Goal: Task Accomplishment & Management: Complete application form

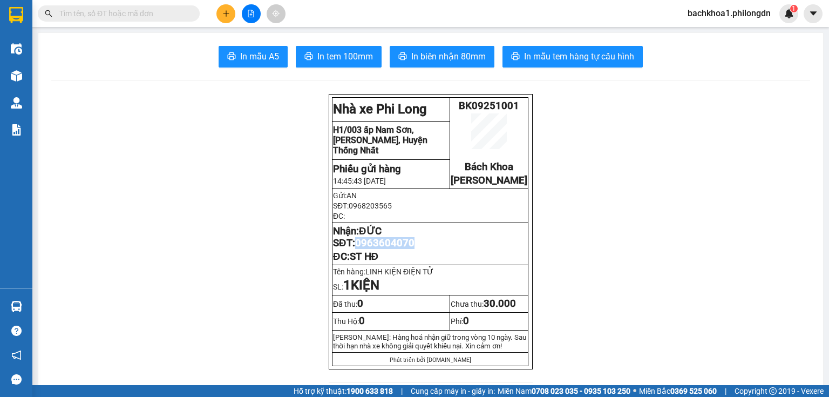
click at [223, 8] on button at bounding box center [225, 13] width 19 height 19
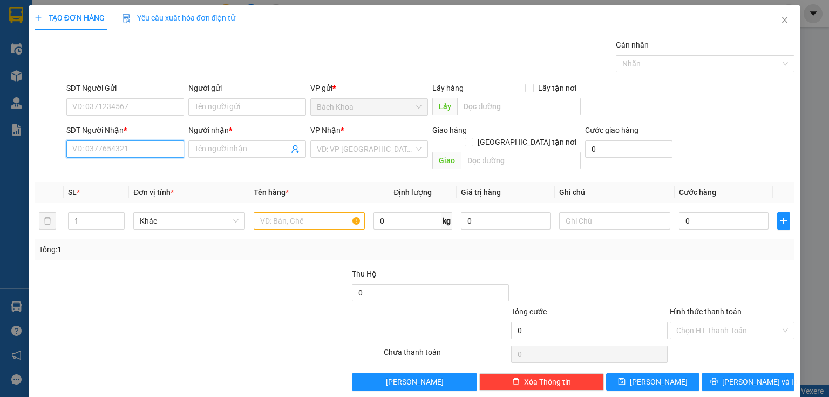
click at [116, 152] on input "SĐT Người Nhận *" at bounding box center [125, 148] width 118 height 17
click at [128, 168] on div "0933745547 - HUY" at bounding box center [124, 170] width 104 height 12
type input "0933745547"
type input "HUY"
type input "SUỐI NHO"
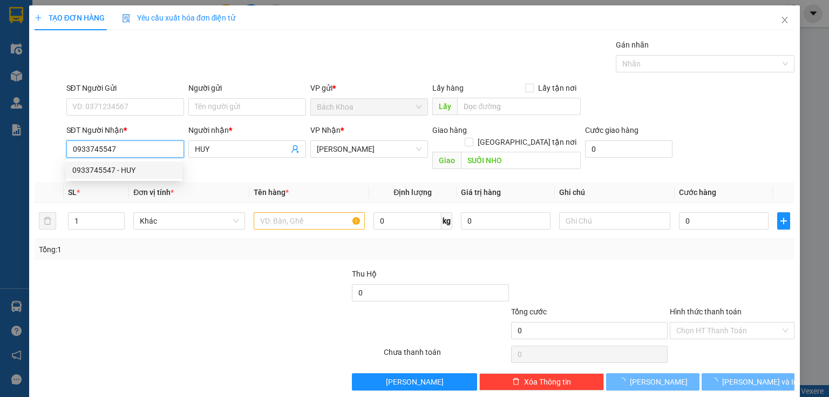
type input "40.000"
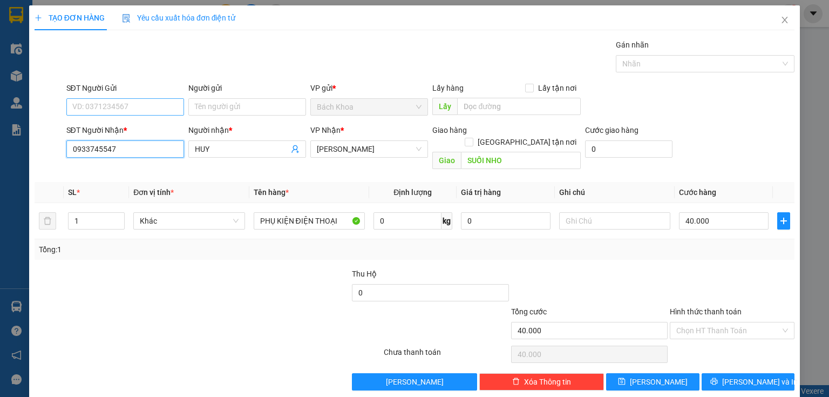
type input "0933745547"
click at [114, 104] on input "SĐT Người Gửi" at bounding box center [125, 106] width 118 height 17
click at [97, 121] on div "0923626262" at bounding box center [124, 127] width 117 height 17
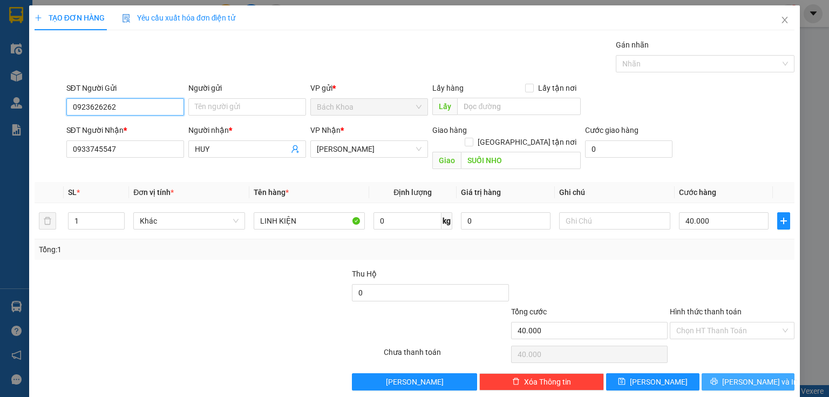
type input "0923626262"
click at [757, 376] on span "[PERSON_NAME] và In" at bounding box center [760, 382] width 76 height 12
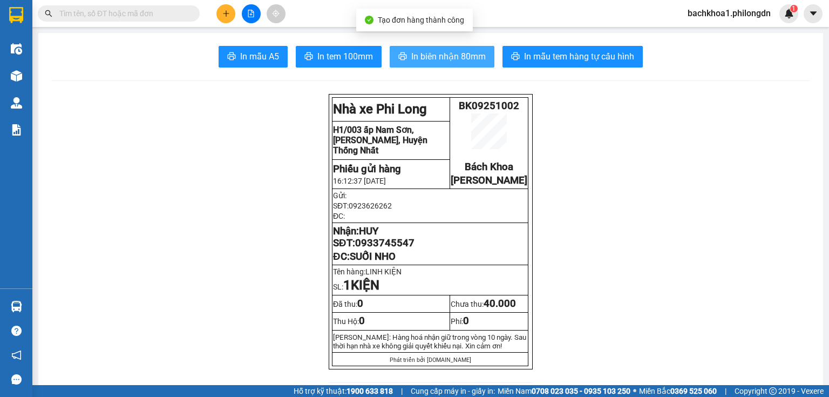
click at [451, 50] on span "In biên nhận 80mm" at bounding box center [448, 56] width 74 height 13
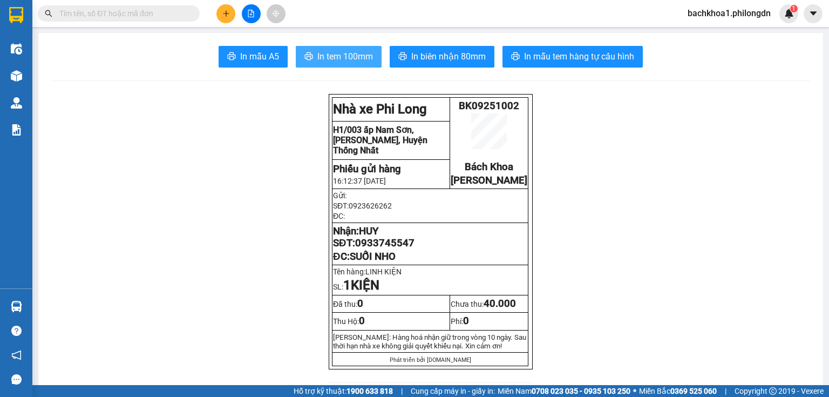
click at [339, 57] on span "In tem 100mm" at bounding box center [345, 56] width 56 height 13
click at [370, 249] on span "0933745547" at bounding box center [384, 243] width 59 height 12
click at [369, 249] on span "0933745547" at bounding box center [384, 243] width 59 height 12
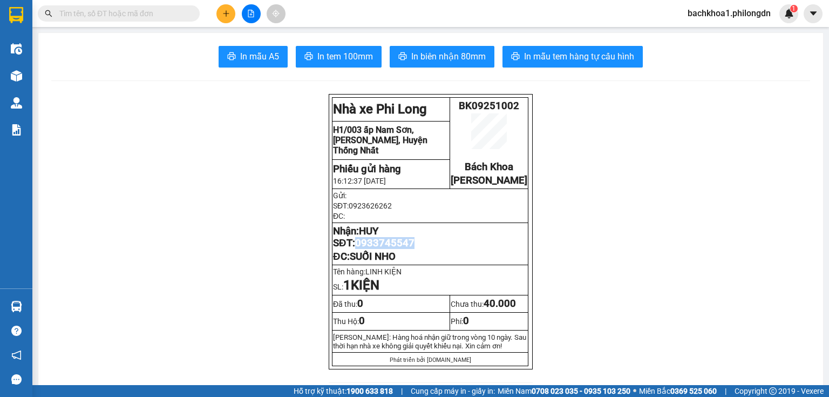
copy span "0933745547"
click at [226, 9] on button at bounding box center [225, 13] width 19 height 19
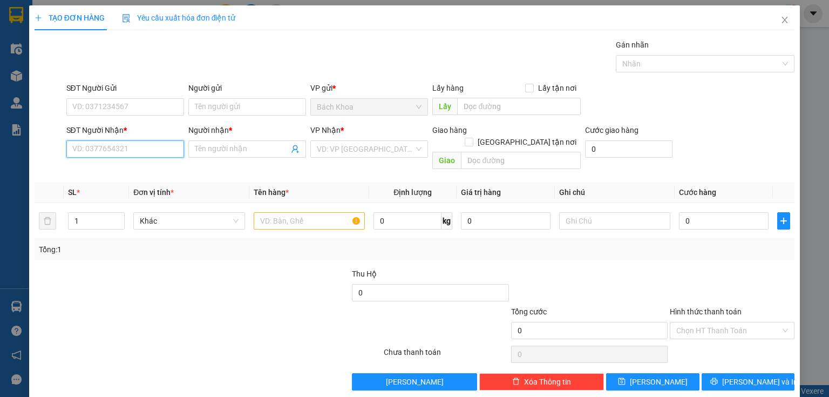
click at [138, 142] on input "SĐT Người Nhận *" at bounding box center [125, 148] width 118 height 17
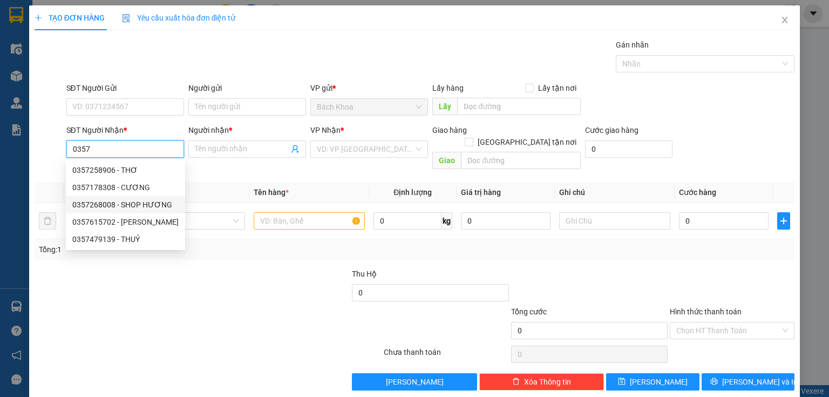
click at [126, 205] on div "0357268008 - SHOP HƯƠNG" at bounding box center [125, 205] width 106 height 12
type input "0357268008"
type input "SHOP HƯƠNG"
type input "[PERSON_NAME]"
type input "30.000"
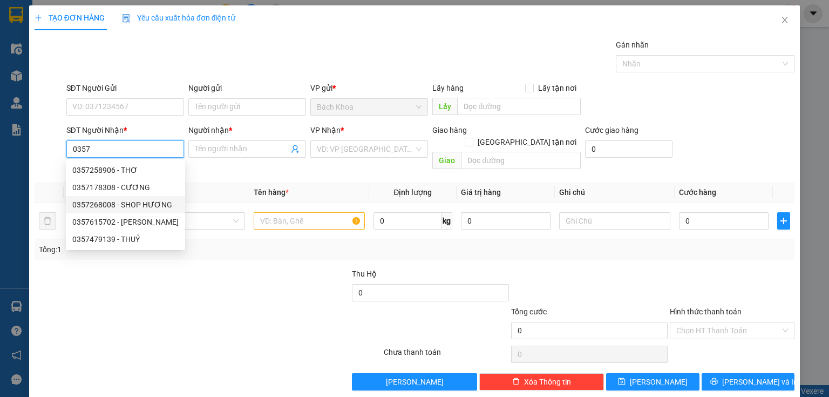
type input "30.000"
type input "60.000"
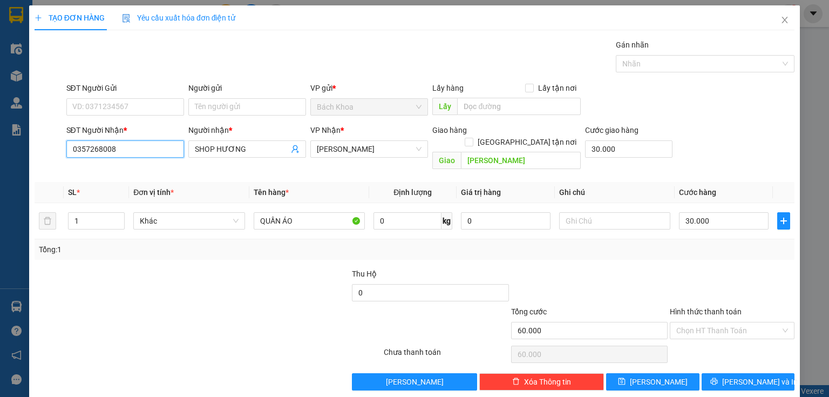
type input "0357268008"
click at [213, 305] on div at bounding box center [144, 324] width 222 height 38
click at [101, 106] on input "SĐT Người Gửi" at bounding box center [125, 106] width 118 height 17
click at [738, 376] on span "[PERSON_NAME] và In" at bounding box center [760, 382] width 76 height 12
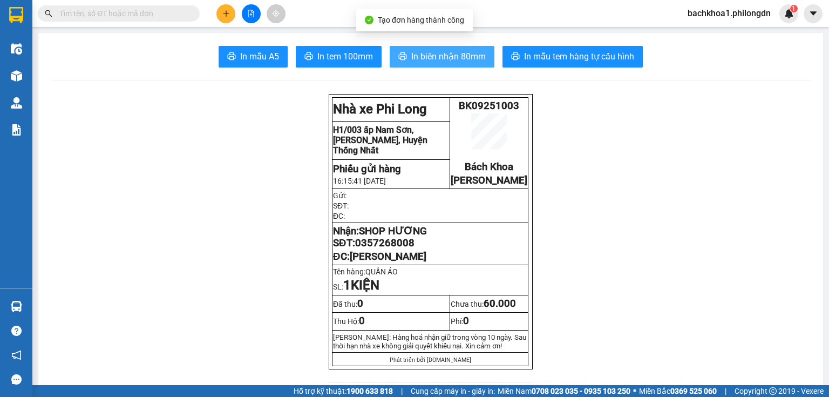
click at [427, 60] on span "In biên nhận 80mm" at bounding box center [448, 56] width 74 height 13
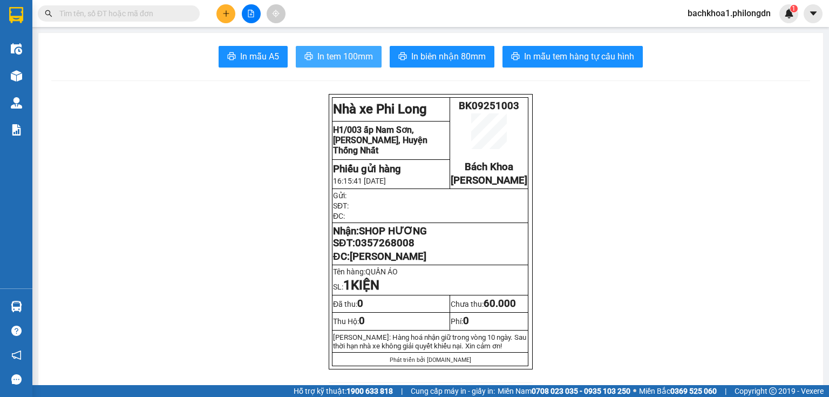
click at [313, 54] on button "In tem 100mm" at bounding box center [339, 57] width 86 height 22
click at [380, 249] on span "0357268008" at bounding box center [384, 243] width 59 height 12
drag, startPoint x: 379, startPoint y: 256, endPoint x: 384, endPoint y: 261, distance: 7.3
drag, startPoint x: 384, startPoint y: 261, endPoint x: 427, endPoint y: 272, distance: 44.0
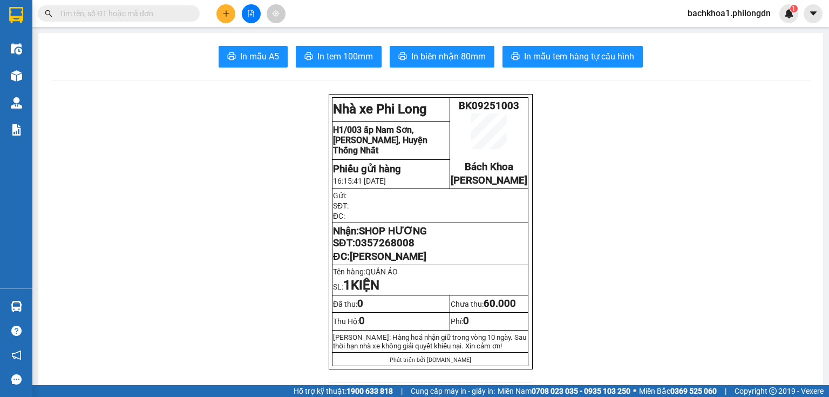
click at [427, 262] on p "ĐC: [PERSON_NAME]" at bounding box center [430, 256] width 194 height 12
click at [398, 249] on span "0357268008" at bounding box center [384, 243] width 59 height 12
drag, startPoint x: 399, startPoint y: 255, endPoint x: 417, endPoint y: 261, distance: 18.9
drag, startPoint x: 417, startPoint y: 261, endPoint x: 604, endPoint y: 239, distance: 188.5
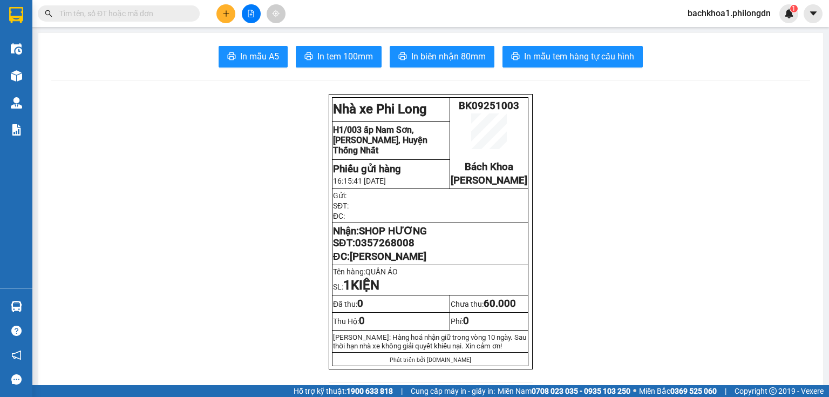
drag, startPoint x: 379, startPoint y: 248, endPoint x: 371, endPoint y: 255, distance: 10.4
click at [371, 249] on span "0357268008" at bounding box center [384, 243] width 59 height 12
copy span "0357268008"
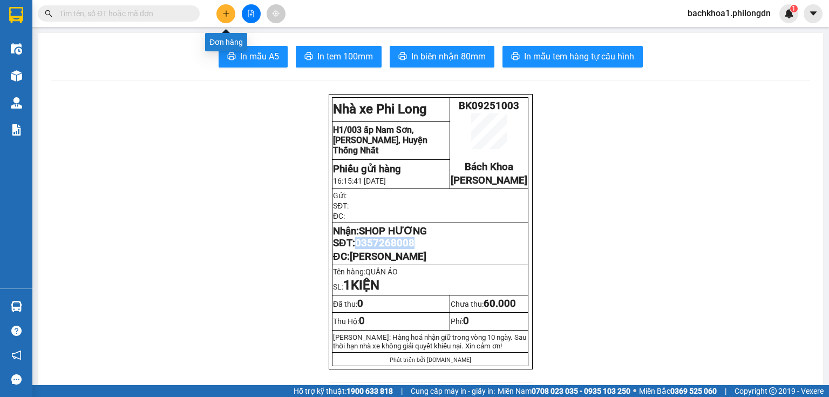
click at [229, 13] on icon "plus" at bounding box center [226, 14] width 8 height 8
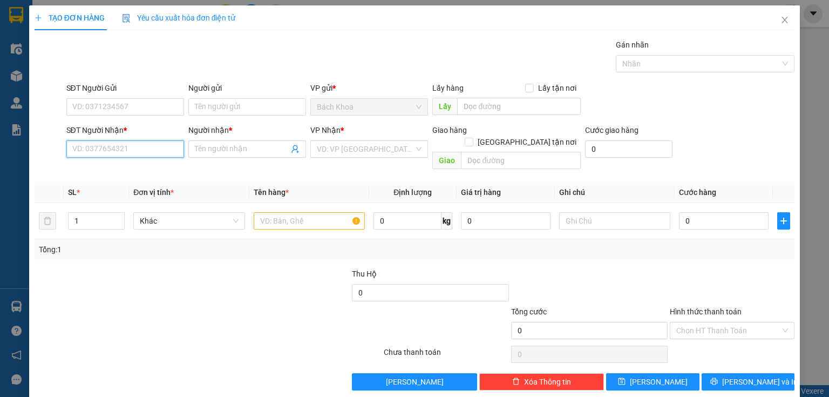
click at [128, 146] on input "SĐT Người Nhận *" at bounding box center [125, 148] width 118 height 17
click at [144, 165] on div "0909130108 - HẢI" at bounding box center [124, 170] width 104 height 12
type input "0909130108"
type input "HẢI"
type input "[PERSON_NAME]"
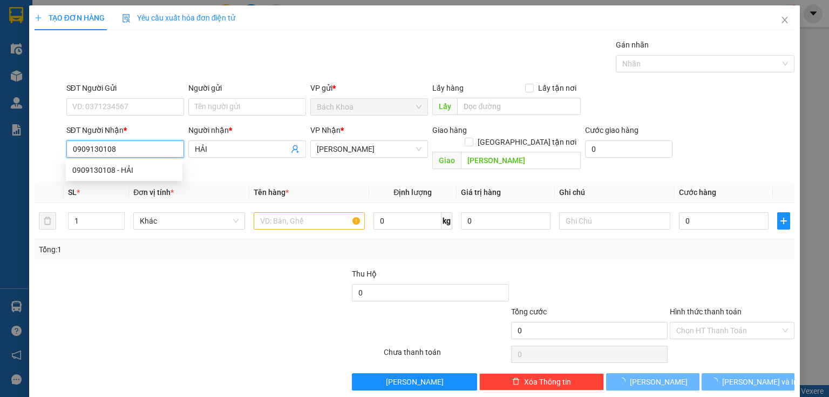
type input "30.000"
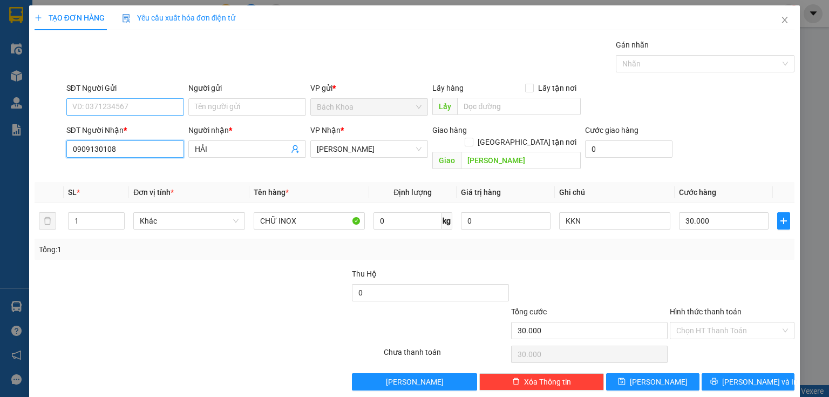
type input "0909130108"
click at [145, 104] on input "SĐT Người Gửi" at bounding box center [125, 106] width 118 height 17
click at [122, 125] on div "0976010485" at bounding box center [124, 128] width 104 height 12
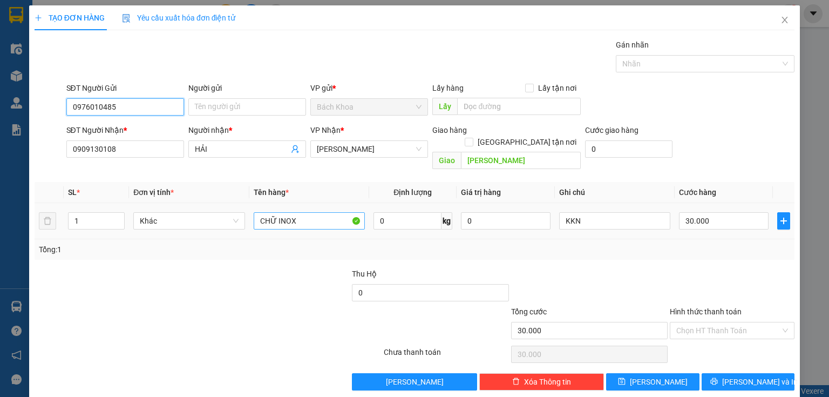
type input "0976010485"
click at [275, 212] on input "CHỮ INOX" at bounding box center [309, 220] width 111 height 17
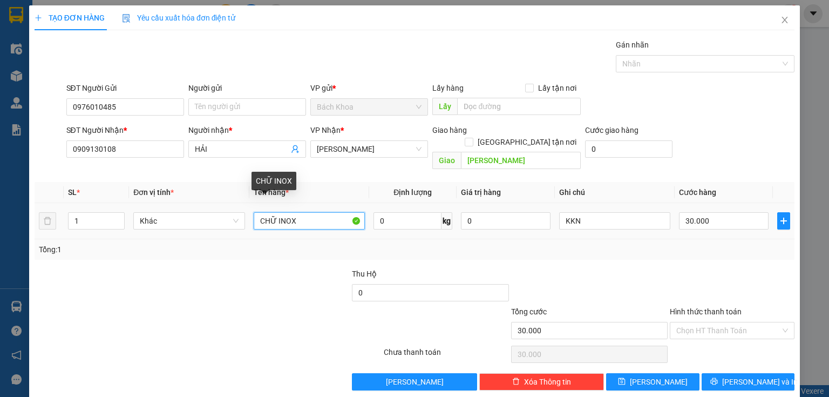
click at [270, 212] on input "CHỮ INOX" at bounding box center [309, 220] width 111 height 17
click at [272, 212] on input "CHỮ INOX" at bounding box center [309, 220] width 111 height 17
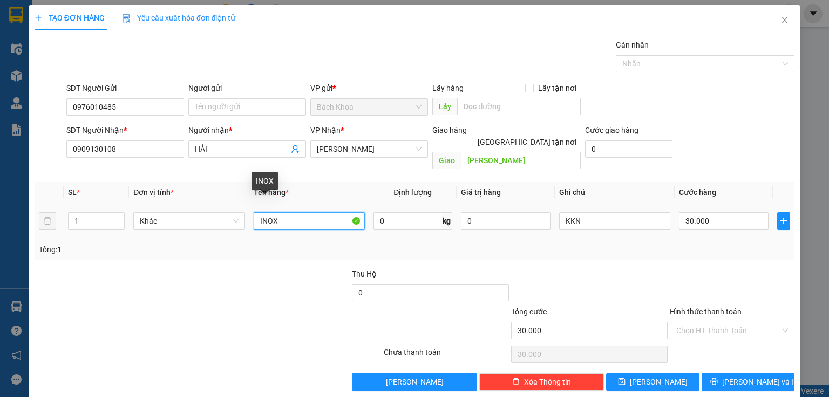
type input "INOX"
type input "4"
type input "40"
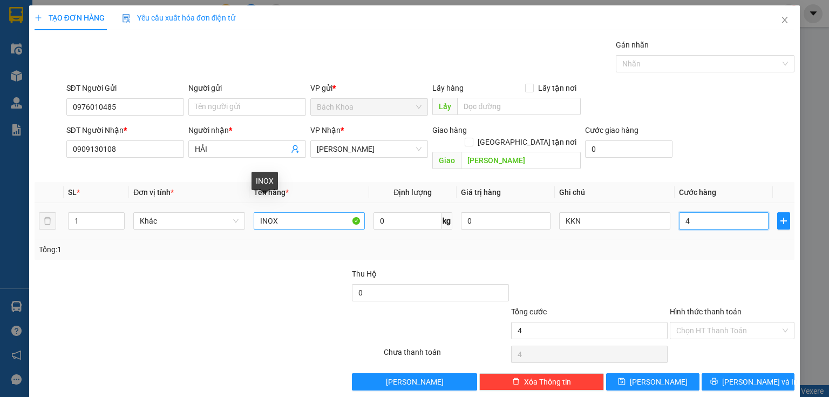
type input "40"
type input "400"
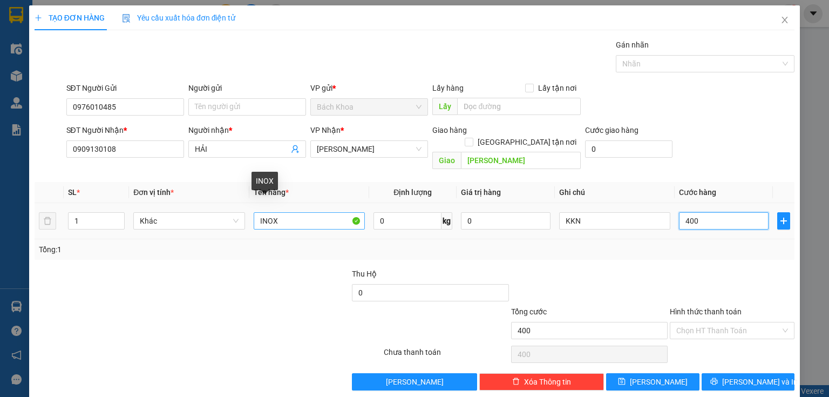
type input "4.000"
type input "40.000"
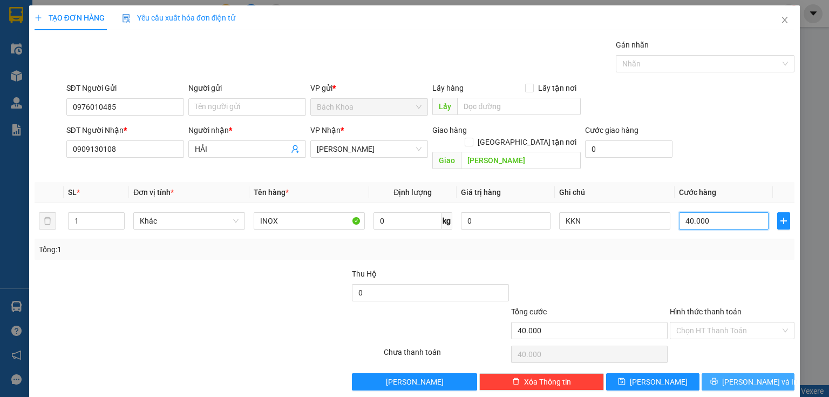
type input "40.000"
click at [731, 373] on button "[PERSON_NAME] và In" at bounding box center [747, 381] width 93 height 17
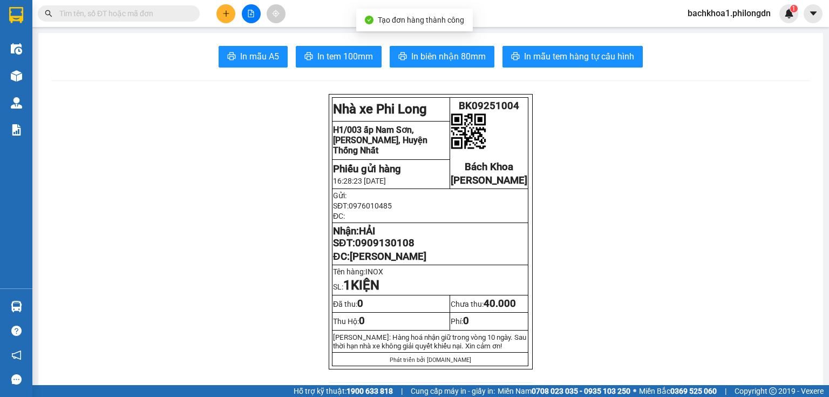
click at [403, 54] on icon "printer" at bounding box center [402, 56] width 9 height 9
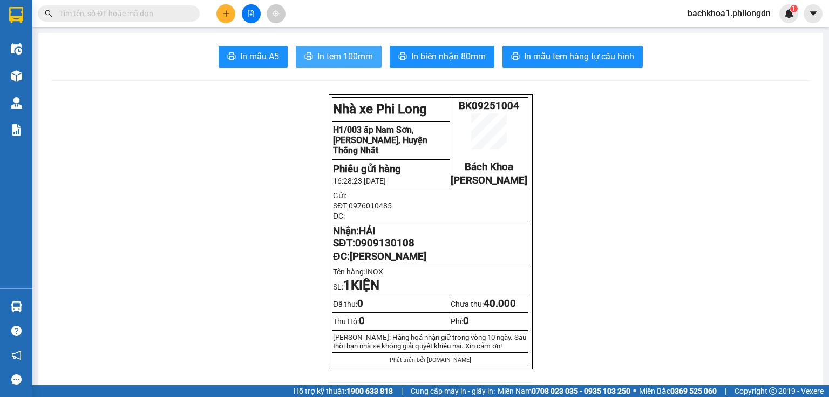
click at [343, 58] on span "In tem 100mm" at bounding box center [345, 56] width 56 height 13
click at [378, 249] on span "0909130108" at bounding box center [384, 243] width 59 height 12
copy span "0909130108"
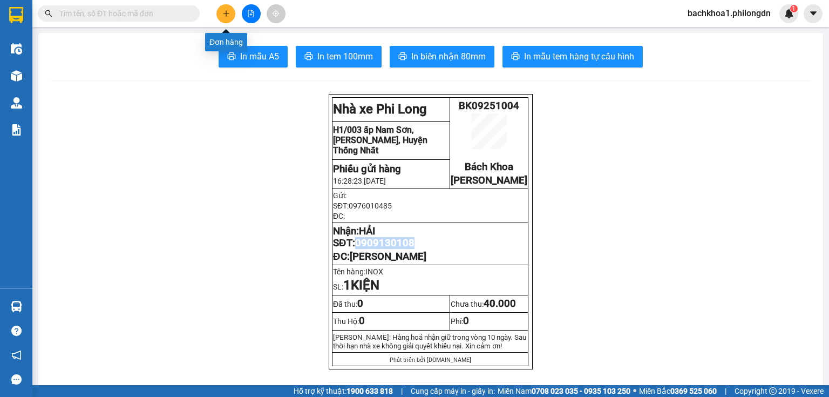
click at [231, 15] on button at bounding box center [225, 13] width 19 height 19
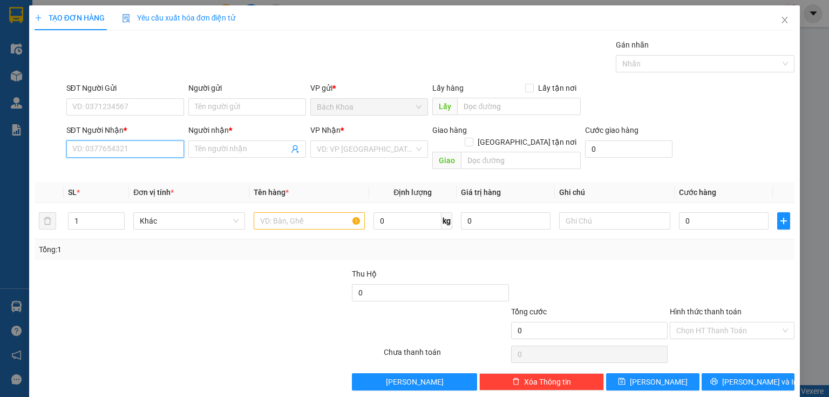
click at [117, 147] on input "SĐT Người Nhận *" at bounding box center [125, 148] width 118 height 17
click at [114, 147] on input "SĐT Người Nhận *" at bounding box center [125, 148] width 118 height 17
click at [134, 173] on div "0328776993 - THÀNH" at bounding box center [124, 170] width 104 height 12
type input "0328776993"
type input "THÀNH"
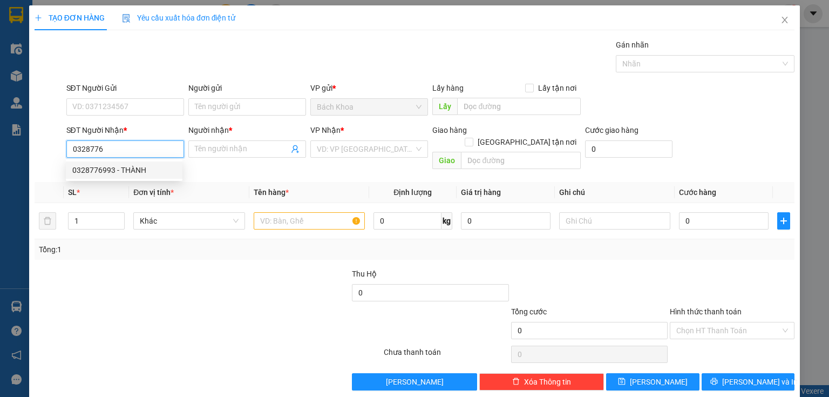
type input "DỐC MƠ"
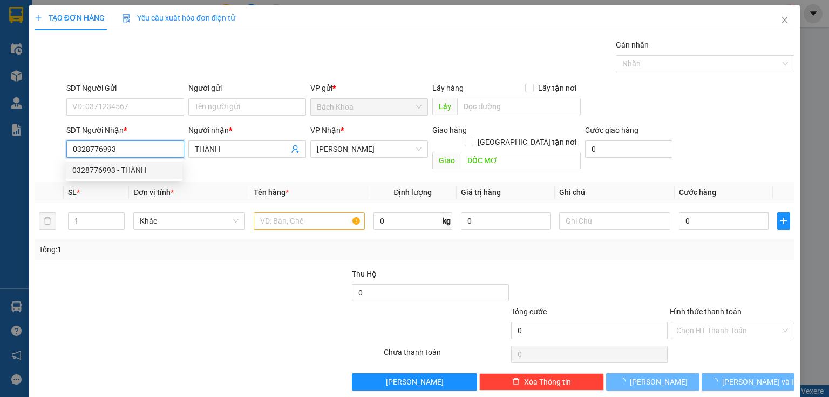
type input "30.000"
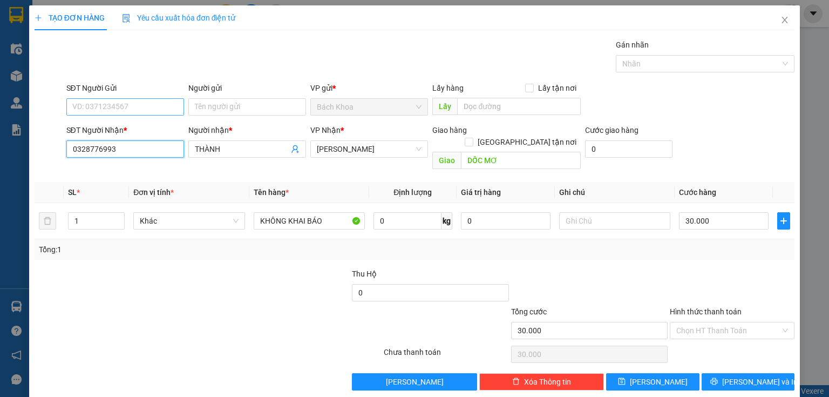
type input "0328776993"
click at [101, 106] on input "SĐT Người Gửi" at bounding box center [125, 106] width 118 height 17
type input "0901812557"
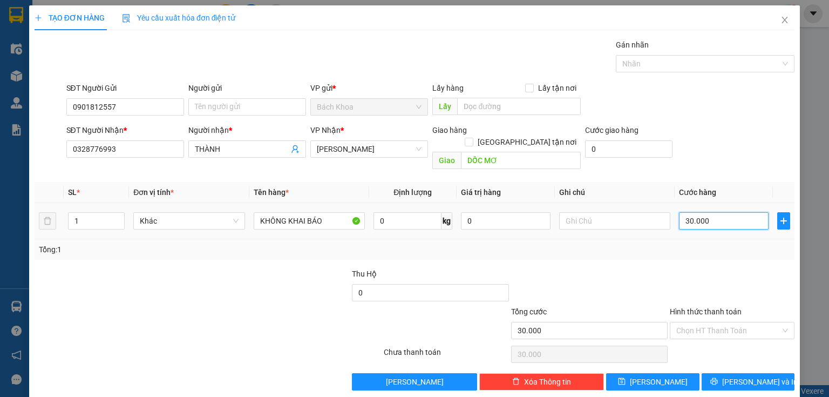
click at [711, 212] on input "30.000" at bounding box center [724, 220] width 90 height 17
type input "4"
type input "40"
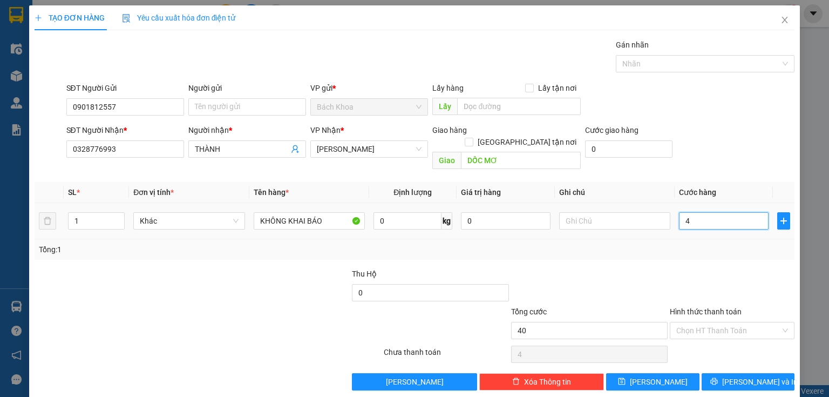
type input "40"
type input "400"
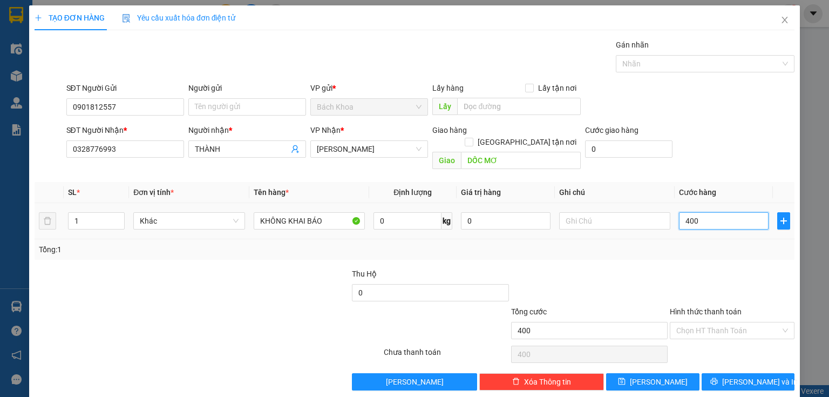
type input "4.000"
type input "40.000"
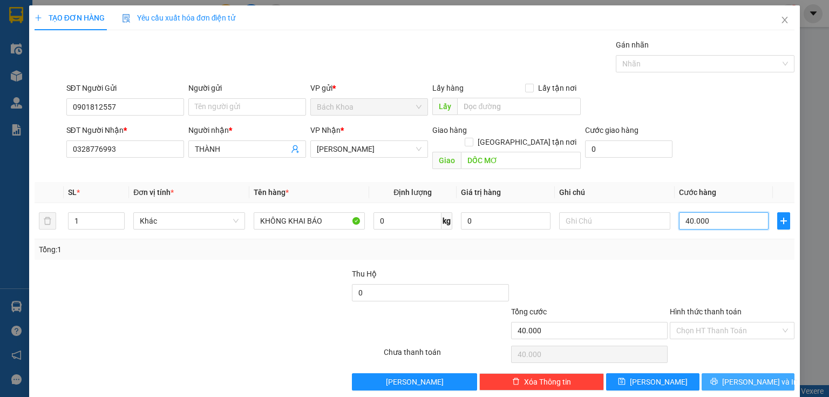
type input "40.000"
click at [721, 374] on button "[PERSON_NAME] và In" at bounding box center [747, 381] width 93 height 17
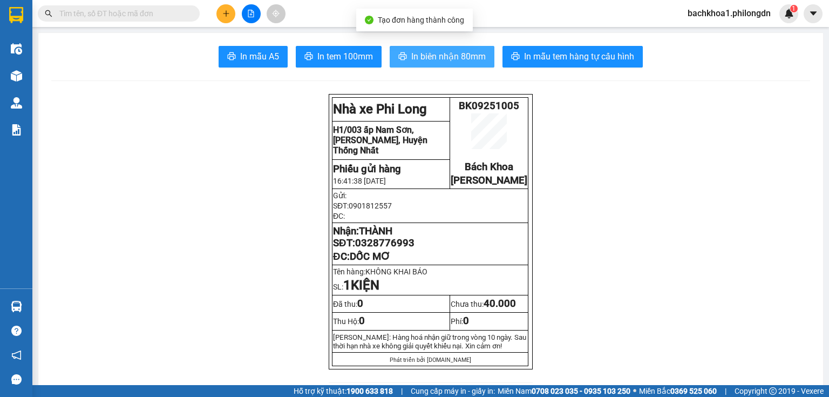
click at [392, 50] on button "In biên nhận 80mm" at bounding box center [442, 57] width 105 height 22
click at [339, 64] on button "In tem 100mm" at bounding box center [339, 57] width 86 height 22
click at [397, 249] on span "0328776993" at bounding box center [384, 243] width 59 height 12
copy span "0328776993"
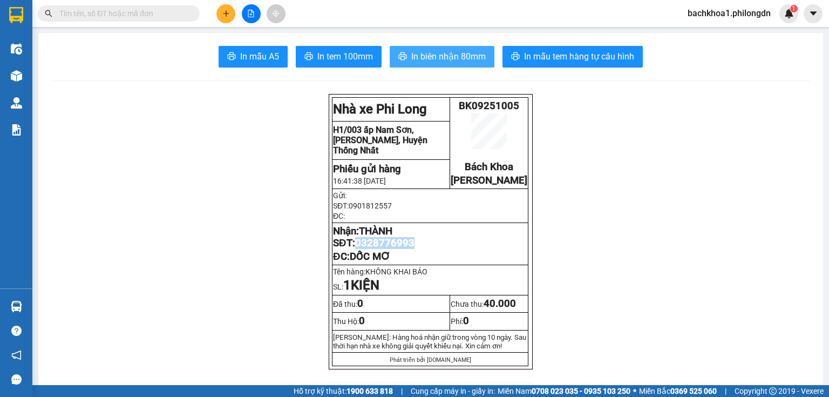
click at [225, 12] on icon "plus" at bounding box center [226, 14] width 8 height 8
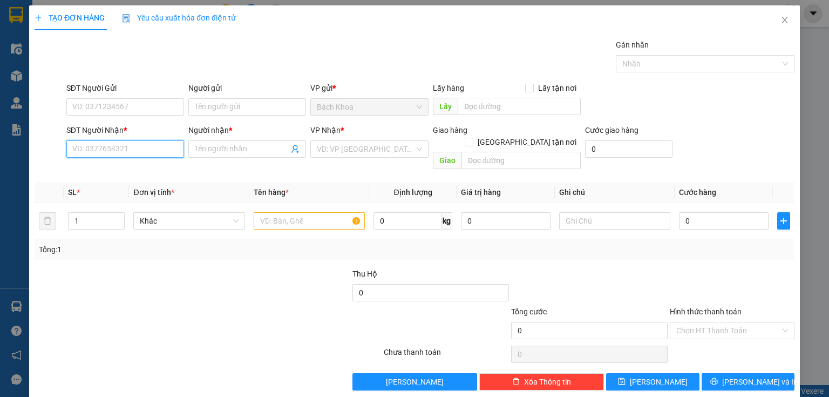
click at [112, 145] on input "SĐT Người Nhận *" at bounding box center [125, 148] width 118 height 17
click at [129, 171] on div "0962888465 - [PERSON_NAME]" at bounding box center [125, 170] width 106 height 12
type input "0962888465"
type input "[PERSON_NAME]"
type input "PHÚ CƯỜNG"
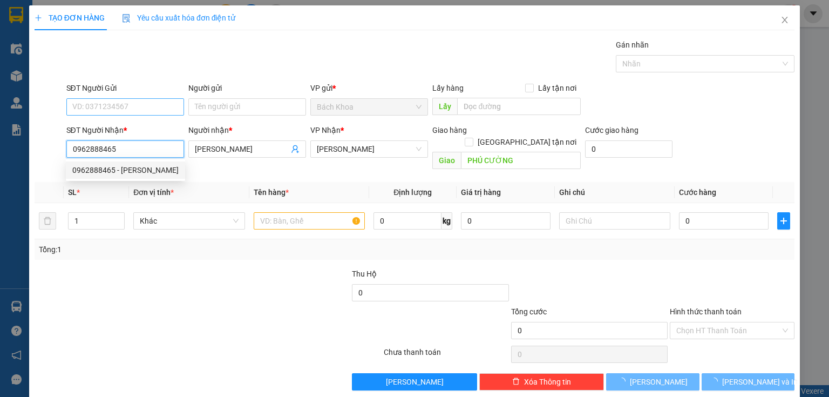
type input "0962888465"
type input "40.000"
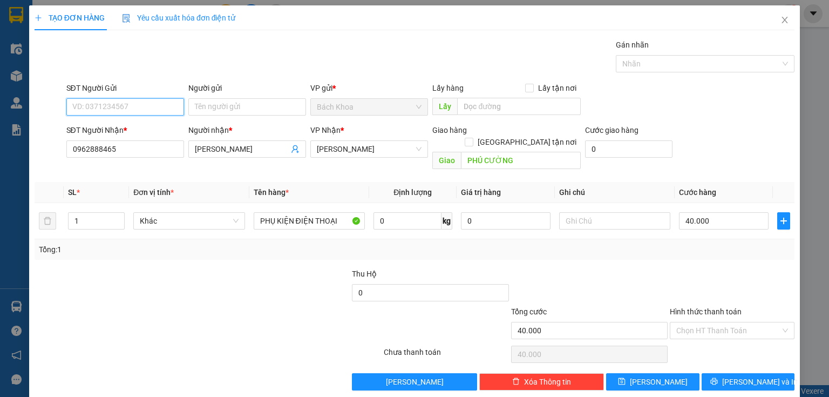
click at [172, 98] on input "SĐT Người Gửi" at bounding box center [125, 106] width 118 height 17
click at [126, 119] on div "0905933939" at bounding box center [124, 127] width 117 height 17
type input "0905933939"
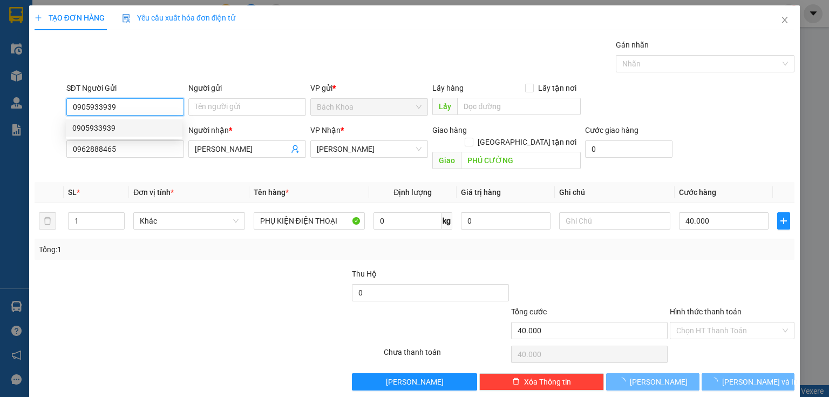
type input "30.000"
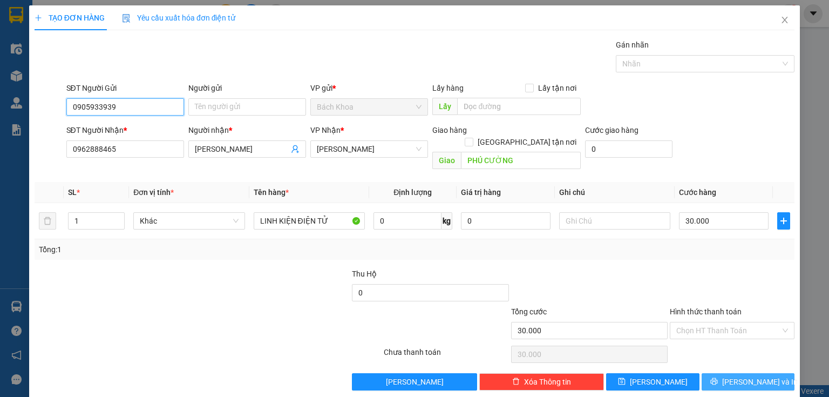
type input "0905933939"
click at [732, 376] on span "[PERSON_NAME] và In" at bounding box center [760, 382] width 76 height 12
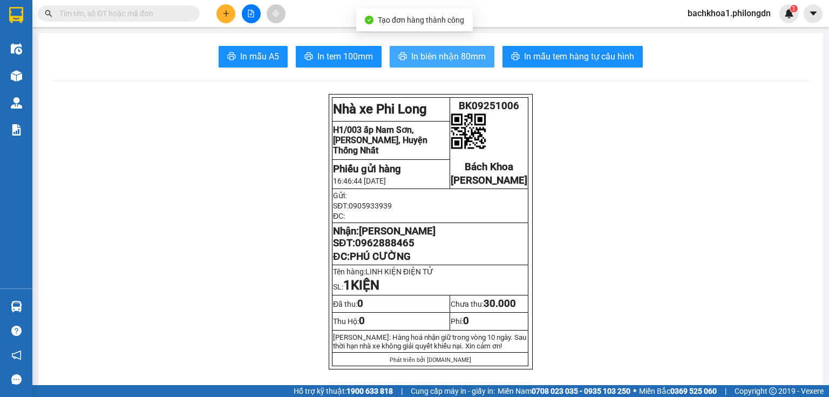
click at [459, 58] on span "In biên nhận 80mm" at bounding box center [448, 56] width 74 height 13
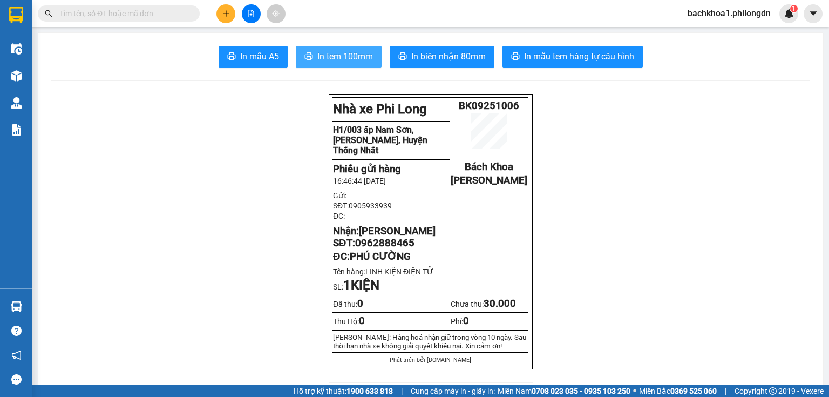
click at [317, 58] on span "In tem 100mm" at bounding box center [345, 56] width 56 height 13
click at [385, 249] on span "0962888465" at bounding box center [384, 243] width 59 height 12
copy span "0962888465"
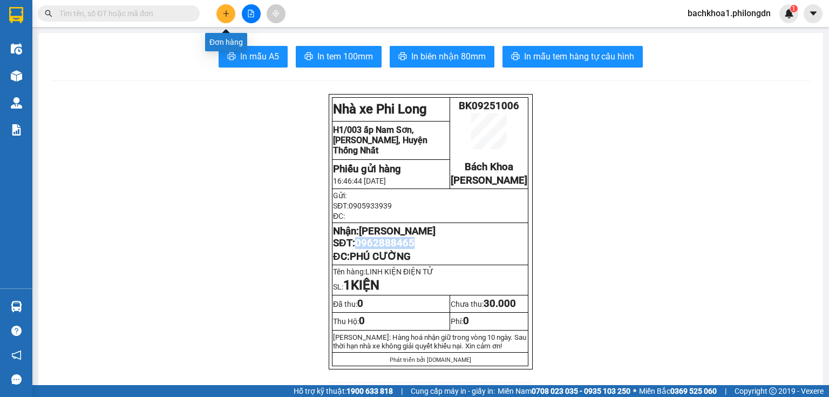
click at [224, 13] on icon "plus" at bounding box center [226, 14] width 8 height 8
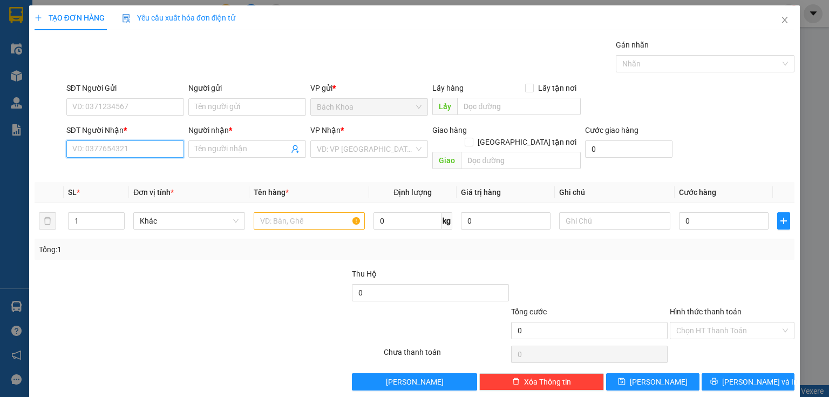
click at [127, 146] on input "SĐT Người Nhận *" at bounding box center [125, 148] width 118 height 17
click at [122, 169] on div "0937825982 - DŨNG" at bounding box center [124, 170] width 104 height 12
type input "0937825982"
type input "DŨNG"
type input "SOKLU"
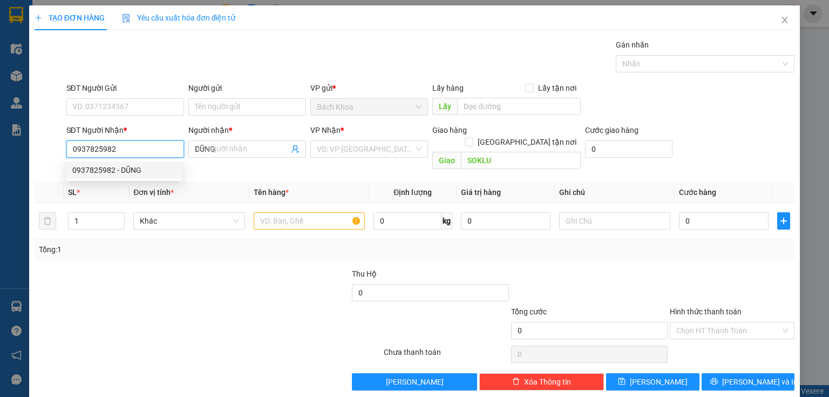
type input "30.000"
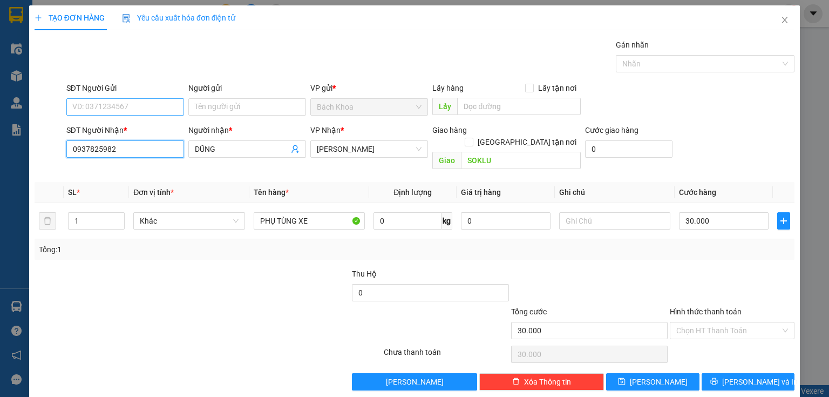
type input "0937825982"
click at [131, 106] on input "SĐT Người Gửi" at bounding box center [125, 106] width 118 height 17
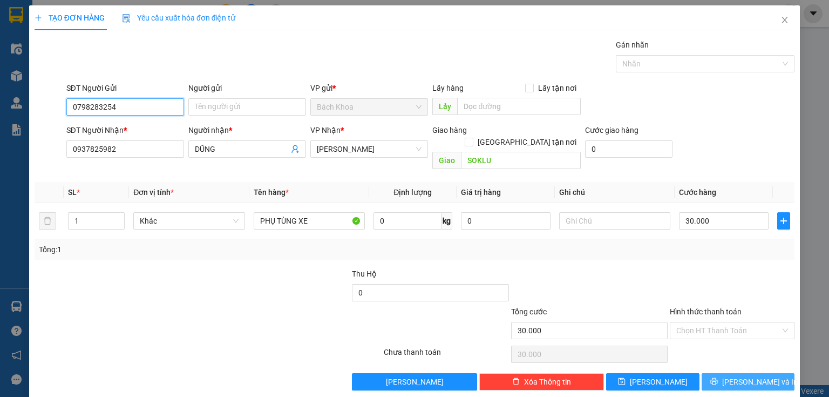
type input "0798283254"
click at [730, 373] on button "[PERSON_NAME] và In" at bounding box center [747, 381] width 93 height 17
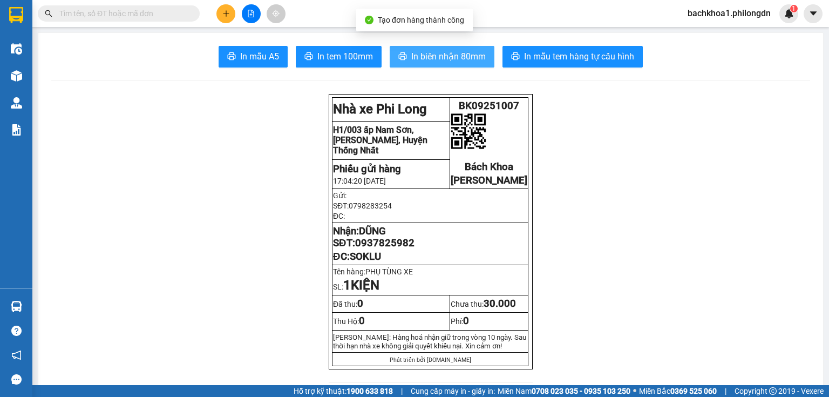
click at [426, 49] on button "In biên nhận 80mm" at bounding box center [442, 57] width 105 height 22
click at [436, 57] on span "In biên nhận 80mm" at bounding box center [448, 56] width 74 height 13
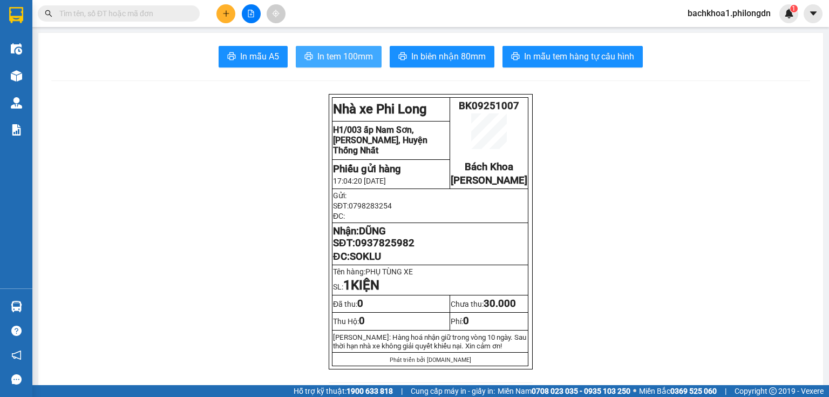
click at [342, 56] on span "In tem 100mm" at bounding box center [345, 56] width 56 height 13
click at [382, 237] on span "DŨNG" at bounding box center [372, 231] width 27 height 12
click at [384, 249] on span "0937825982" at bounding box center [384, 243] width 59 height 12
copy span "0937825982"
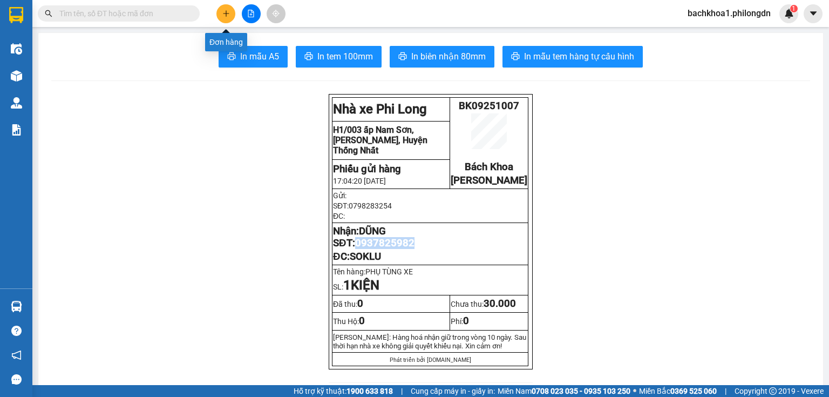
click at [225, 12] on icon "plus" at bounding box center [226, 14] width 8 height 8
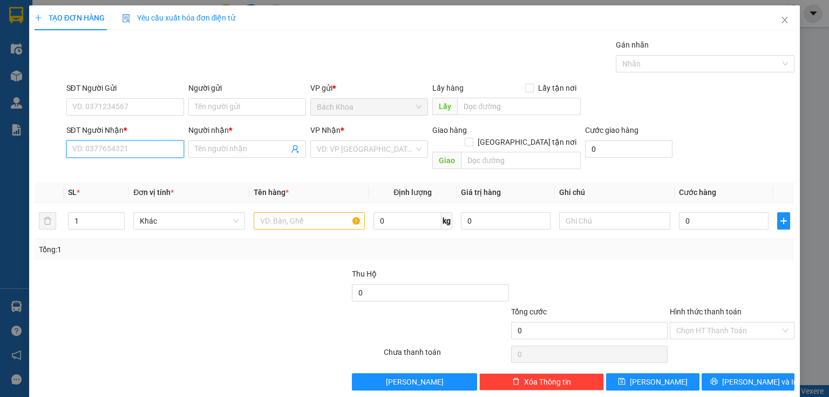
click at [151, 149] on input "SĐT Người Nhận *" at bounding box center [125, 148] width 118 height 17
click at [118, 172] on div "0969704847 - HẰNG" at bounding box center [124, 170] width 104 height 12
type input "0969704847"
type input "HẰNG"
type input "PHÁT HẢI"
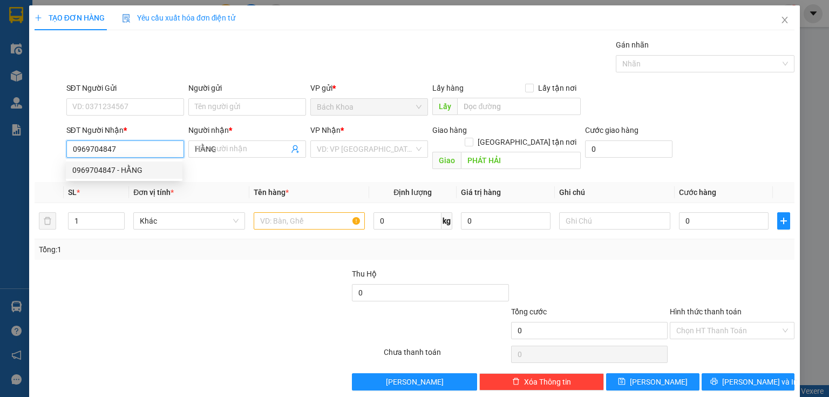
type input "30.000"
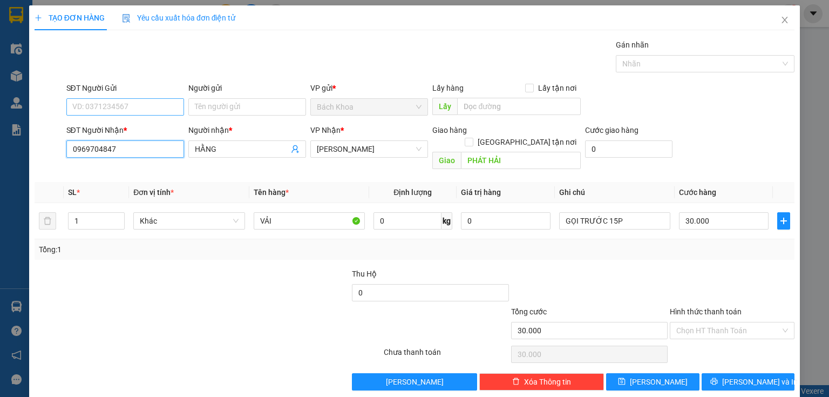
type input "0969704847"
click at [142, 108] on input "SĐT Người Gửi" at bounding box center [125, 106] width 118 height 17
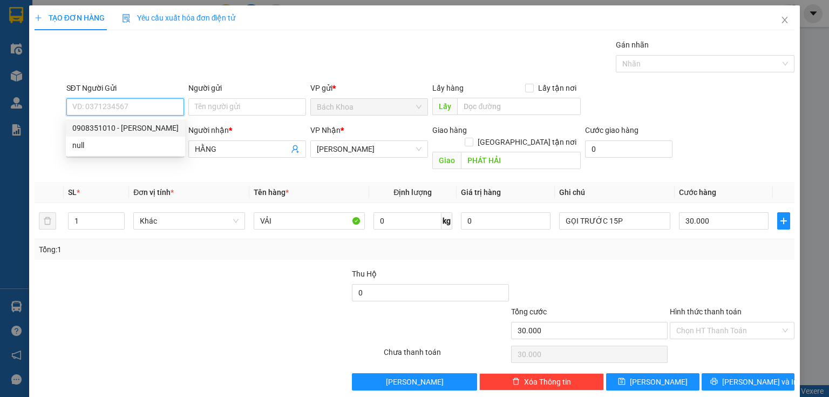
click at [140, 132] on div "0908351010 - [PERSON_NAME]" at bounding box center [125, 128] width 106 height 12
type input "0908351010"
type input "[PERSON_NAME]"
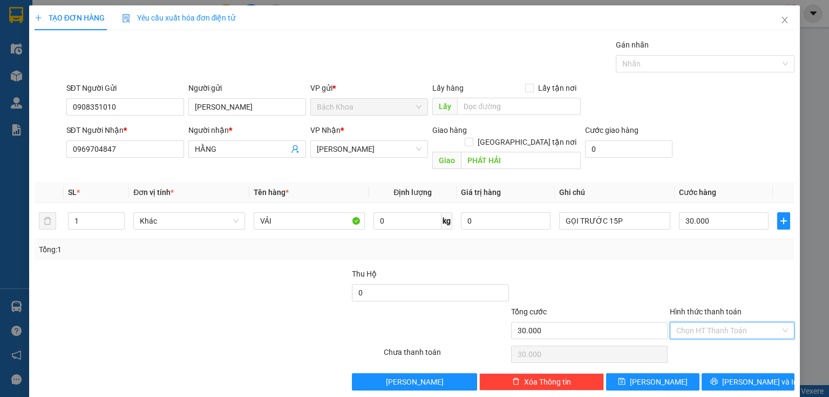
click at [723, 323] on input "Hình thức thanh toán" at bounding box center [728, 330] width 104 height 16
drag, startPoint x: 714, startPoint y: 336, endPoint x: 745, endPoint y: 355, distance: 35.6
click at [716, 340] on div "Tại văn phòng" at bounding box center [726, 339] width 111 height 12
type input "0"
drag, startPoint x: 755, startPoint y: 366, endPoint x: 770, endPoint y: 365, distance: 15.1
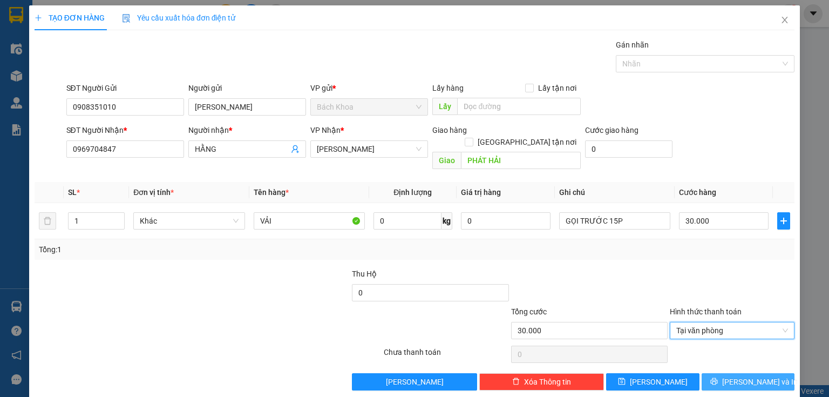
click at [756, 376] on span "[PERSON_NAME] và In" at bounding box center [760, 382] width 76 height 12
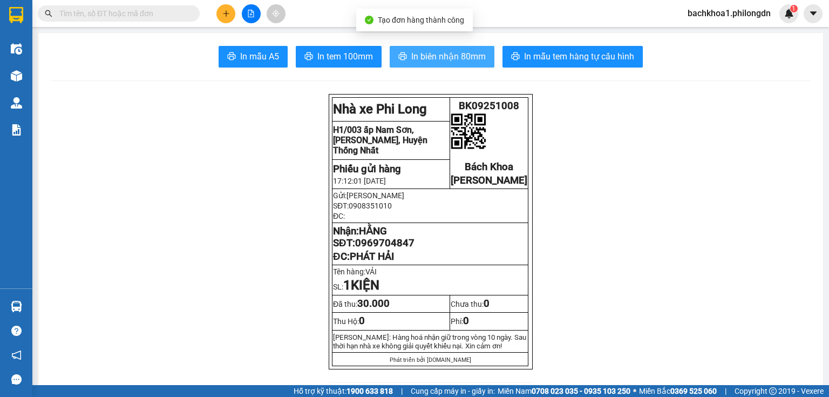
click at [447, 53] on span "In biên nhận 80mm" at bounding box center [448, 56] width 74 height 13
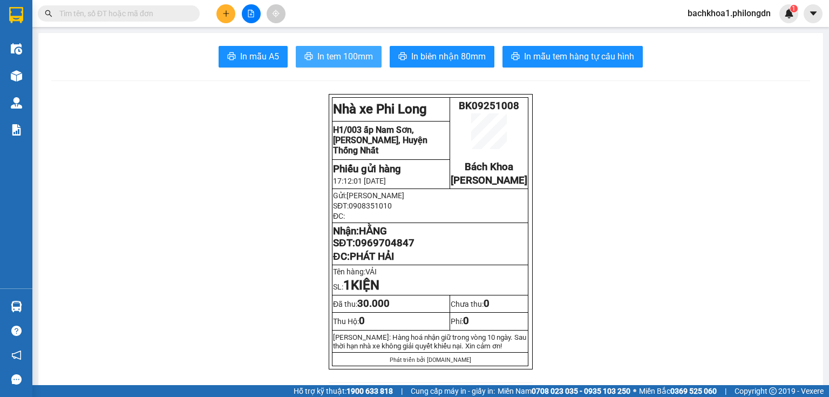
click at [345, 60] on span "In tem 100mm" at bounding box center [345, 56] width 56 height 13
click at [229, 11] on icon "plus" at bounding box center [226, 14] width 8 height 8
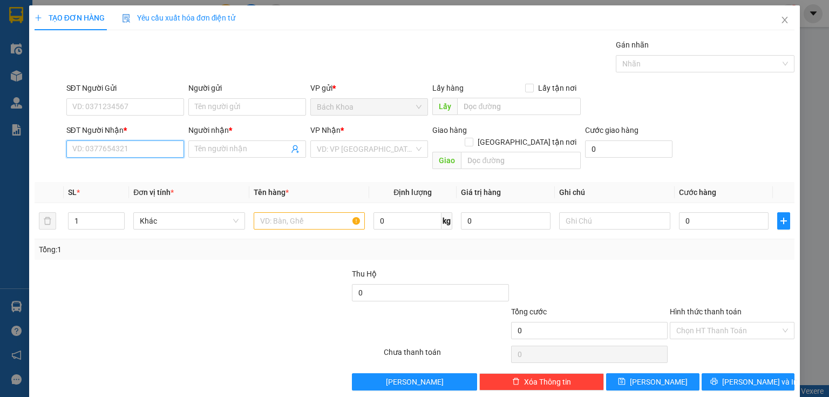
click at [104, 156] on input "SĐT Người Nhận *" at bounding box center [125, 148] width 118 height 17
click at [112, 168] on div "0779041111 - THUẬN" at bounding box center [124, 170] width 104 height 12
type input "0779041111"
type input "THUẬN"
type input "DỐC MƠ"
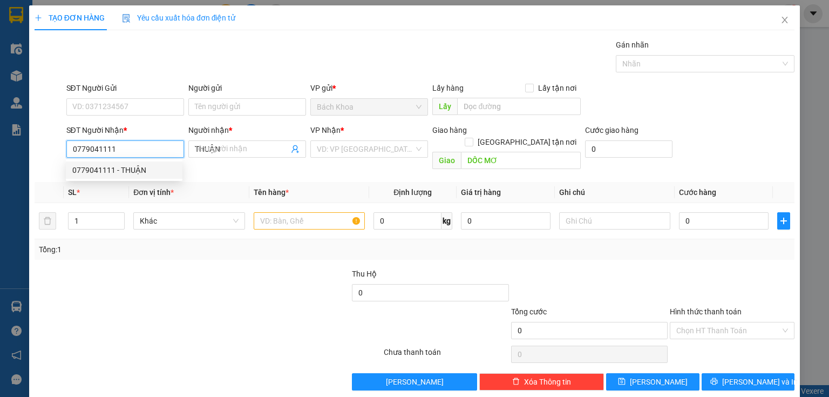
type input "30.000"
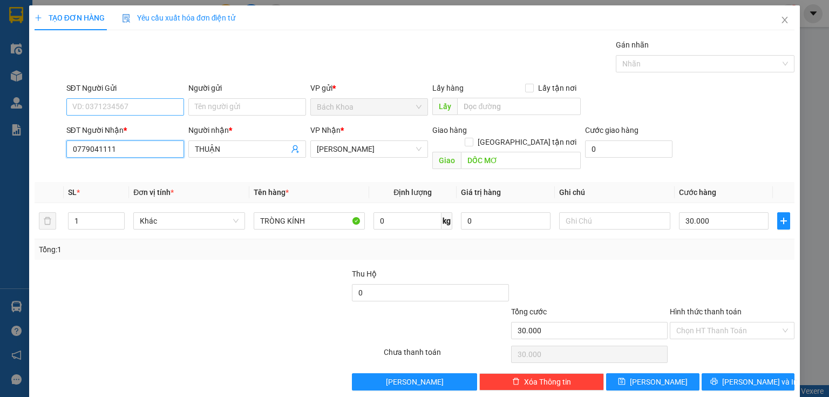
type input "0779041111"
click at [130, 106] on input "SĐT Người Gửi" at bounding box center [125, 106] width 118 height 17
click at [122, 134] on div "0339234591" at bounding box center [124, 127] width 117 height 17
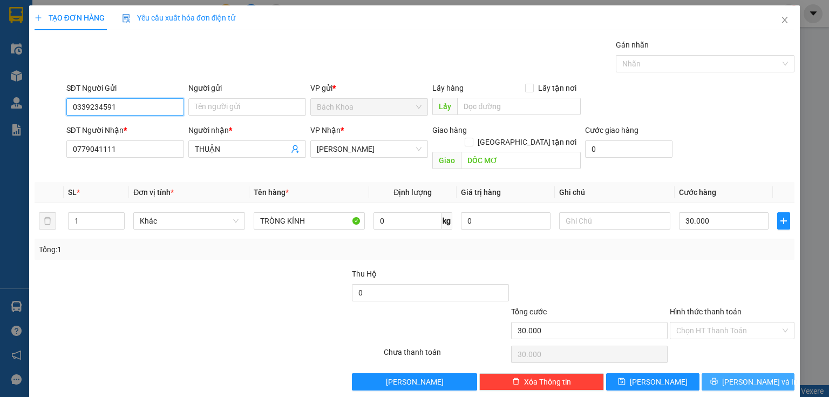
type input "0339234591"
click at [734, 376] on span "[PERSON_NAME] và In" at bounding box center [760, 382] width 76 height 12
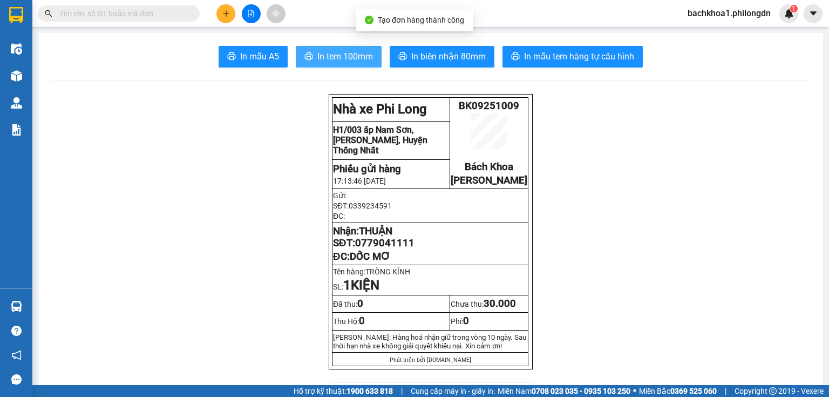
click at [346, 65] on button "In tem 100mm" at bounding box center [339, 57] width 86 height 22
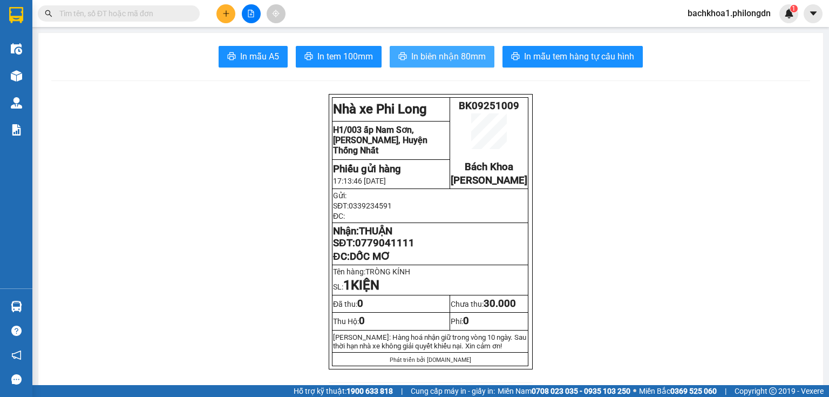
click at [429, 55] on span "In biên nhận 80mm" at bounding box center [448, 56] width 74 height 13
click at [389, 249] on span "0779041111" at bounding box center [384, 243] width 59 height 12
copy span "0779041111"
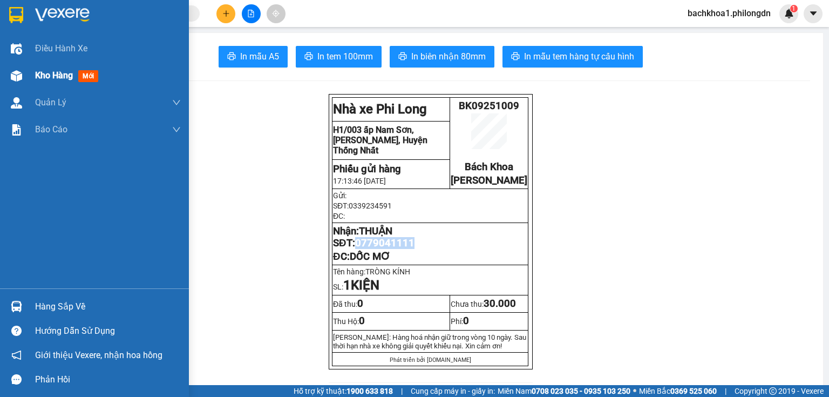
click at [56, 80] on span "Kho hàng" at bounding box center [54, 75] width 38 height 10
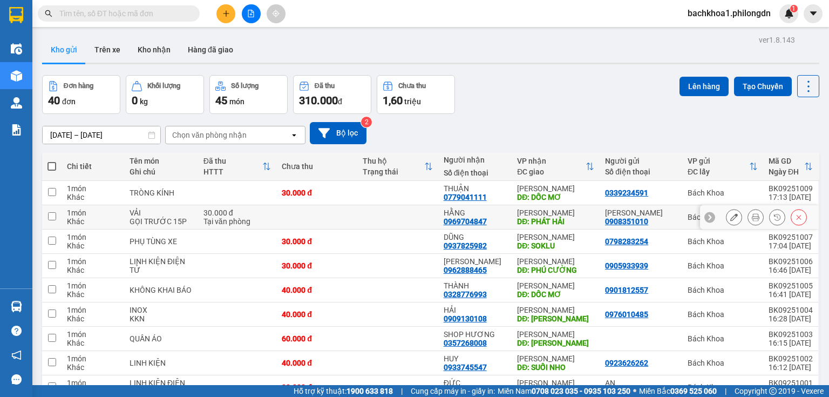
click at [754, 216] on button at bounding box center [755, 217] width 15 height 19
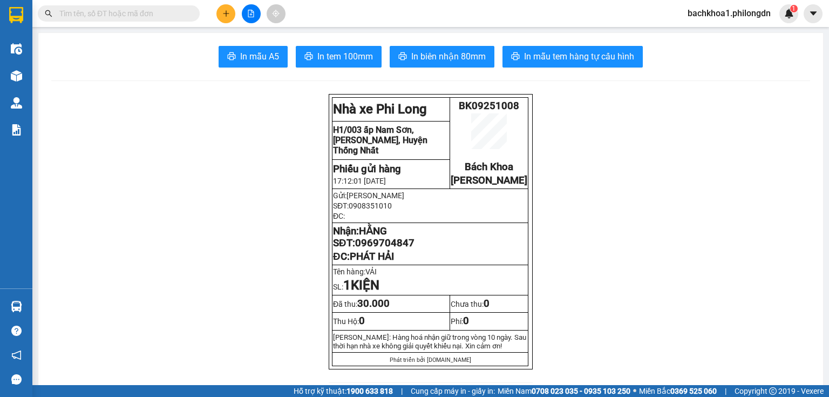
click at [385, 249] on span "0969704847" at bounding box center [384, 243] width 59 height 12
copy span "0969704847"
